Goal: Task Accomplishment & Management: Manage account settings

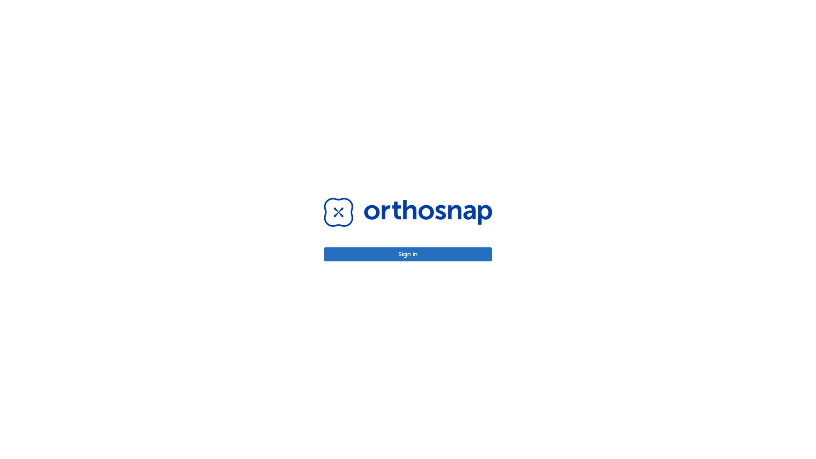
click at [408, 254] on button "Sign in" at bounding box center [408, 254] width 168 height 14
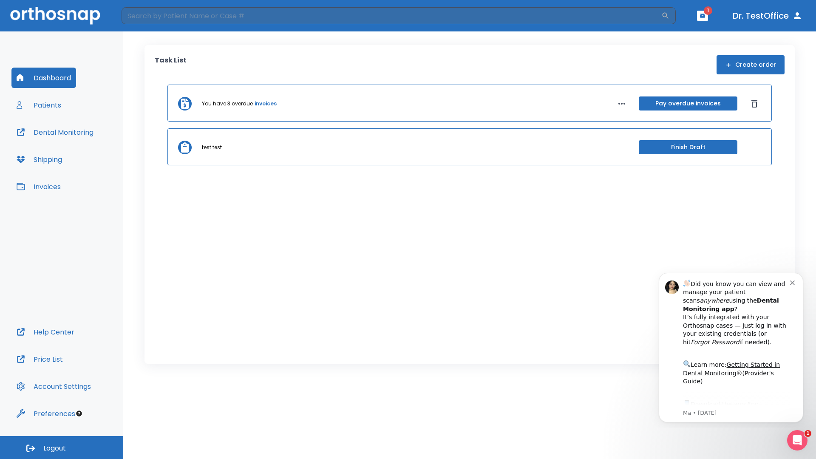
click at [62, 447] on span "Logout" at bounding box center [54, 448] width 23 height 9
